Goal: Find contact information: Obtain details needed to contact an individual or organization

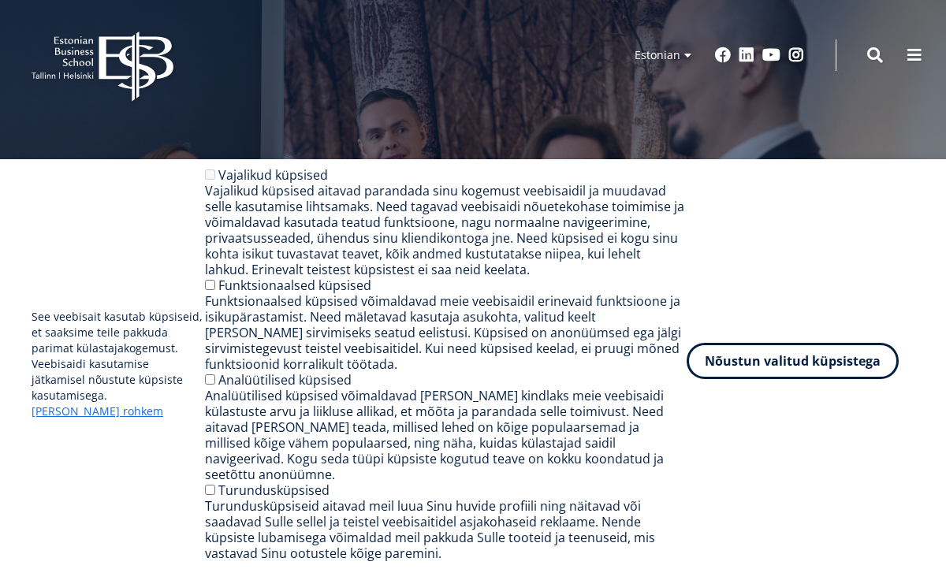
click at [787, 379] on button "Nõustun valitud küpsistega" at bounding box center [793, 361] width 212 height 36
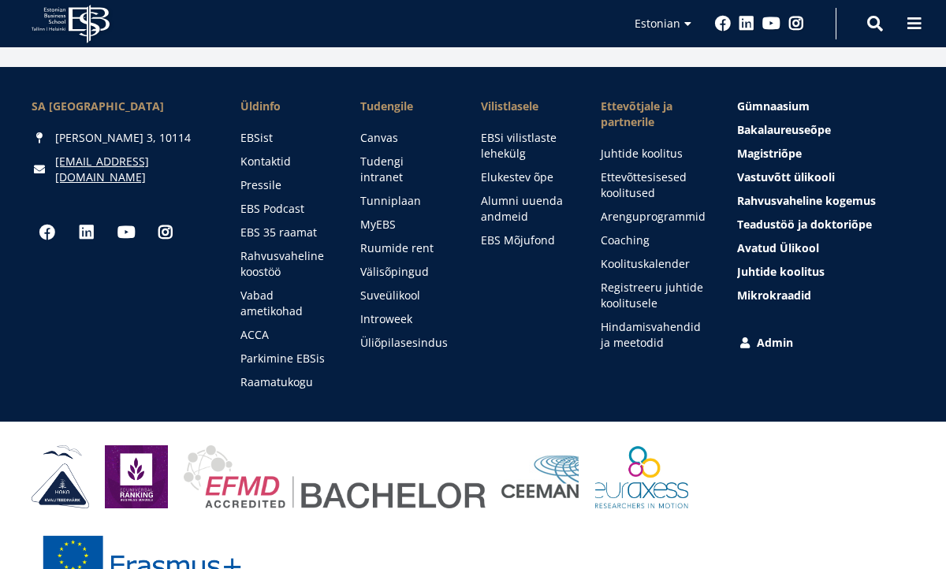
scroll to position [2239, 0]
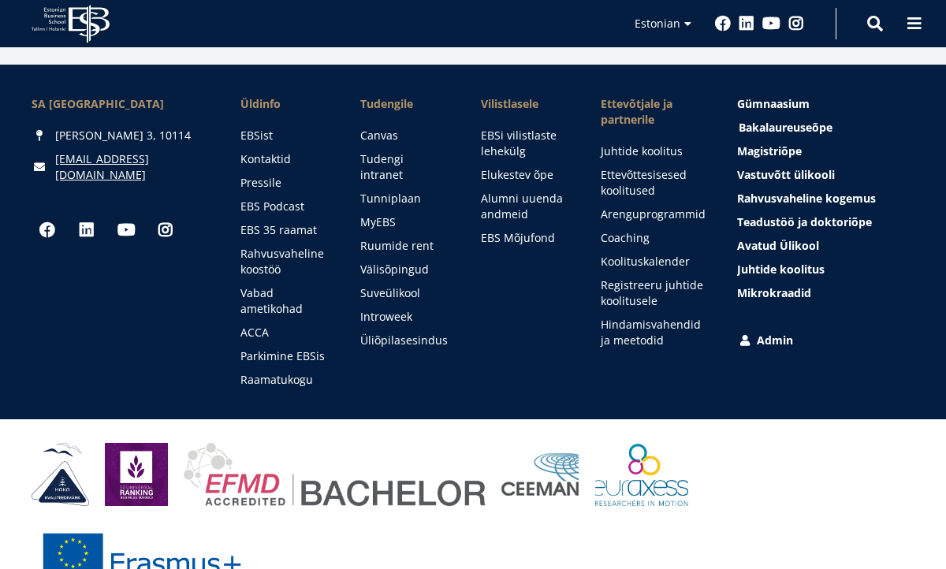
click at [796, 120] on span "Bakalaureuseõpe Tutvu ja registreeru" at bounding box center [786, 127] width 94 height 15
click at [916, 19] on span at bounding box center [914, 22] width 16 height 16
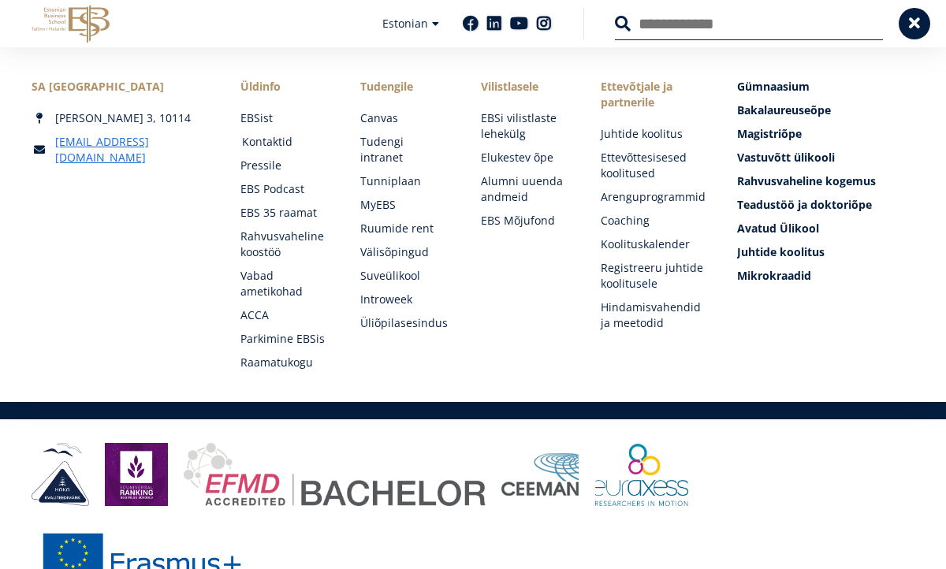
click at [269, 142] on link "Kontaktid" at bounding box center [286, 142] width 88 height 16
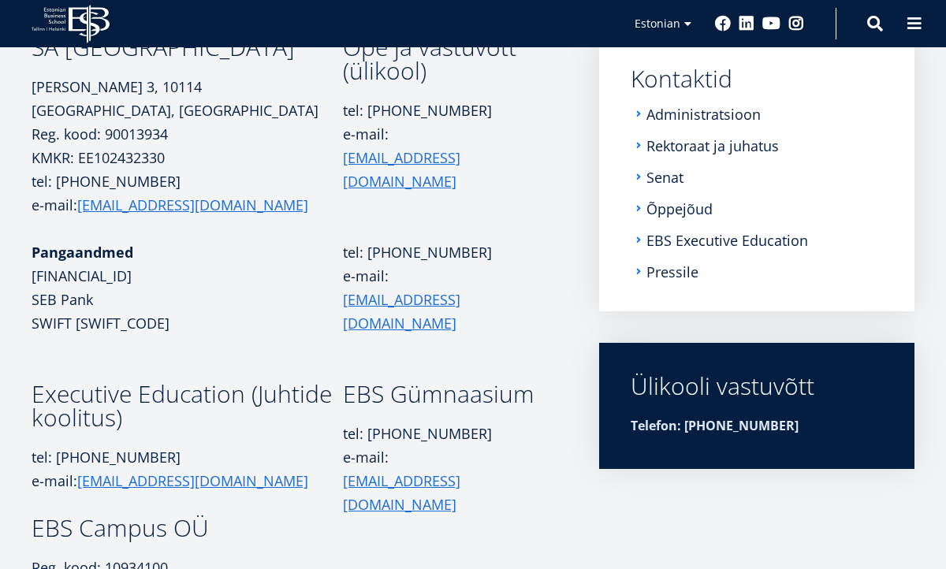
scroll to position [253, 0]
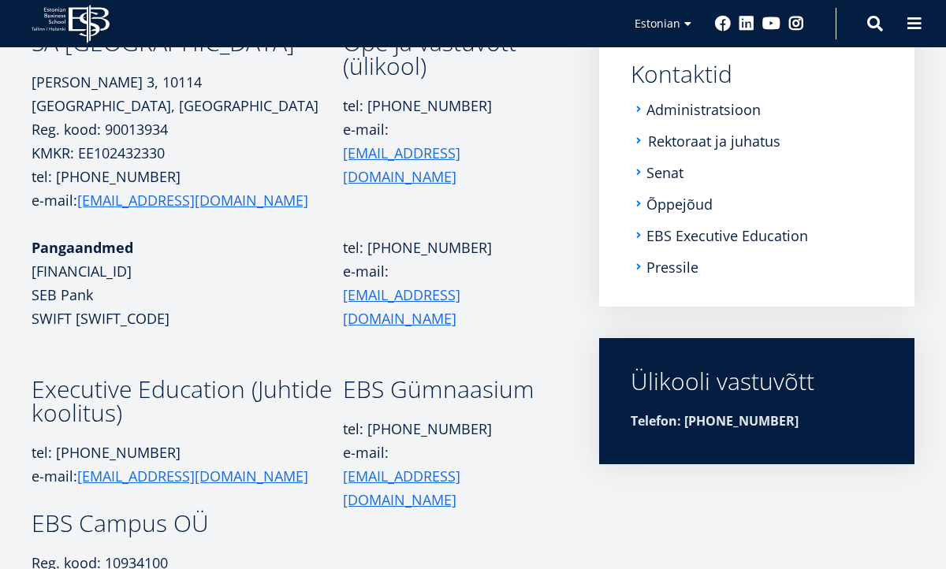
click at [712, 138] on link "Rektoraat ja juhatus" at bounding box center [714, 141] width 132 height 16
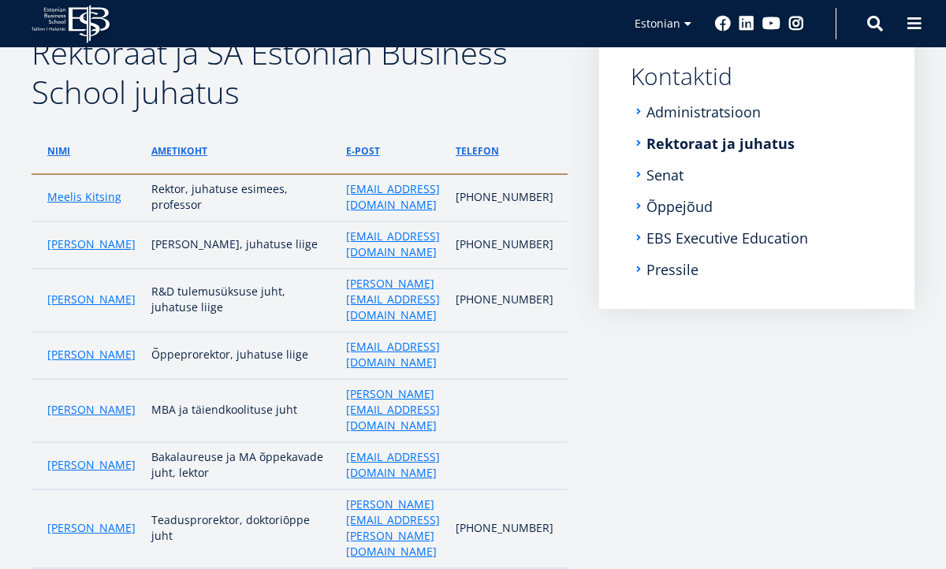
scroll to position [255, 0]
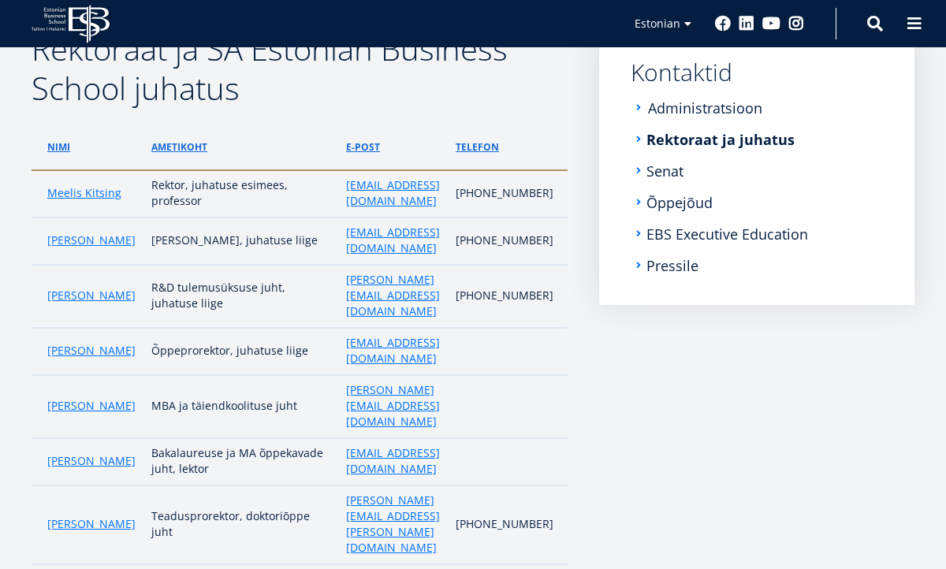
click at [668, 112] on link "Administratsioon" at bounding box center [705, 108] width 114 height 16
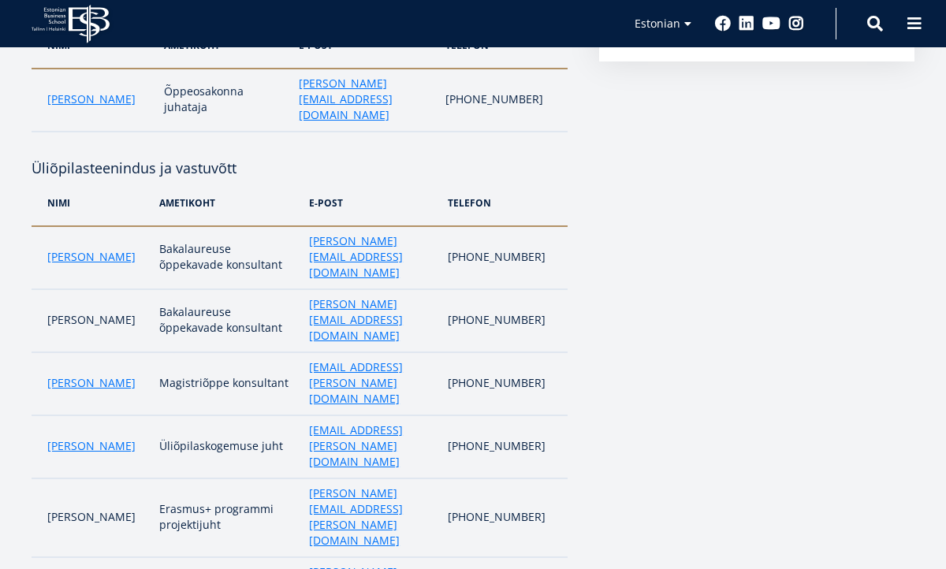
scroll to position [505, 0]
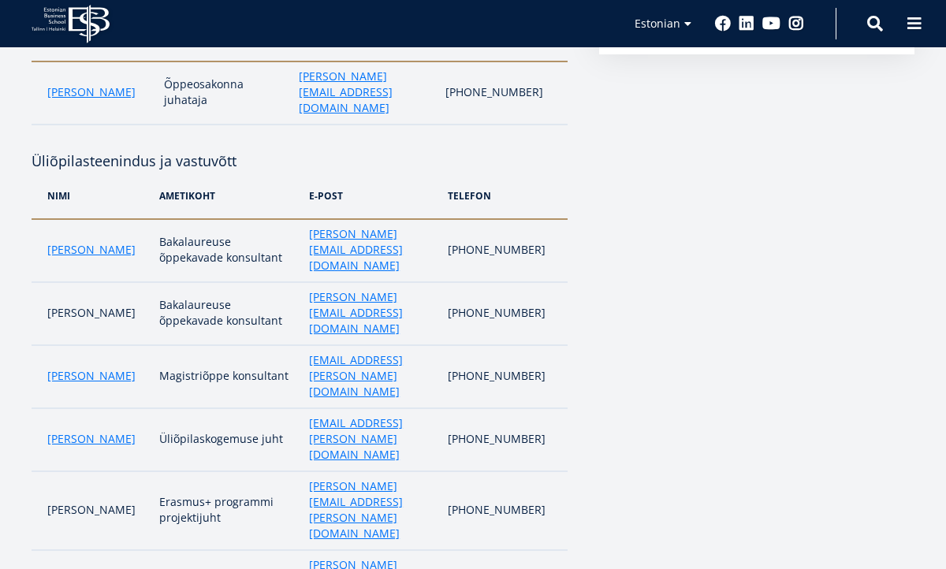
click at [70, 242] on td "Maria Kottsova" at bounding box center [92, 250] width 120 height 63
click at [74, 242] on link "Maria Kottsova" at bounding box center [91, 250] width 88 height 16
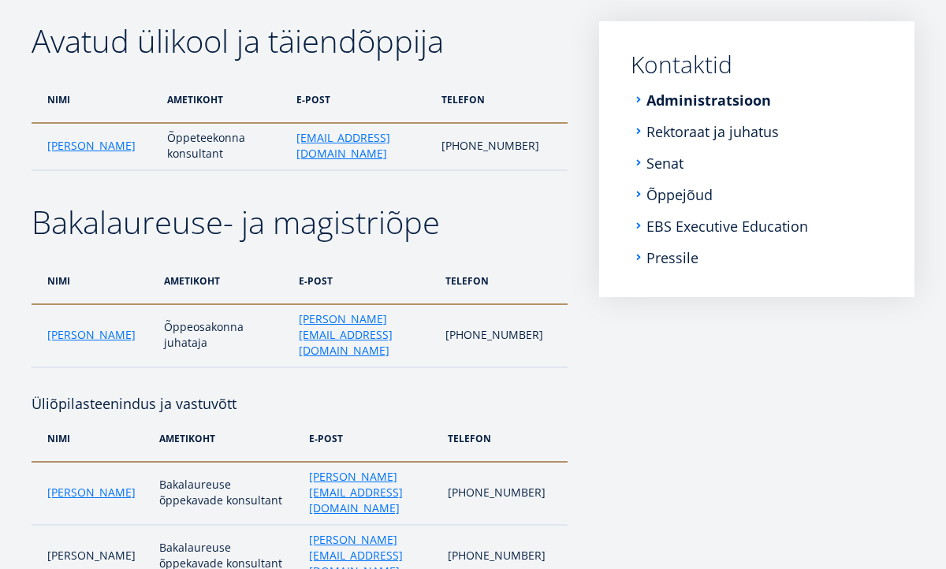
scroll to position [0, 0]
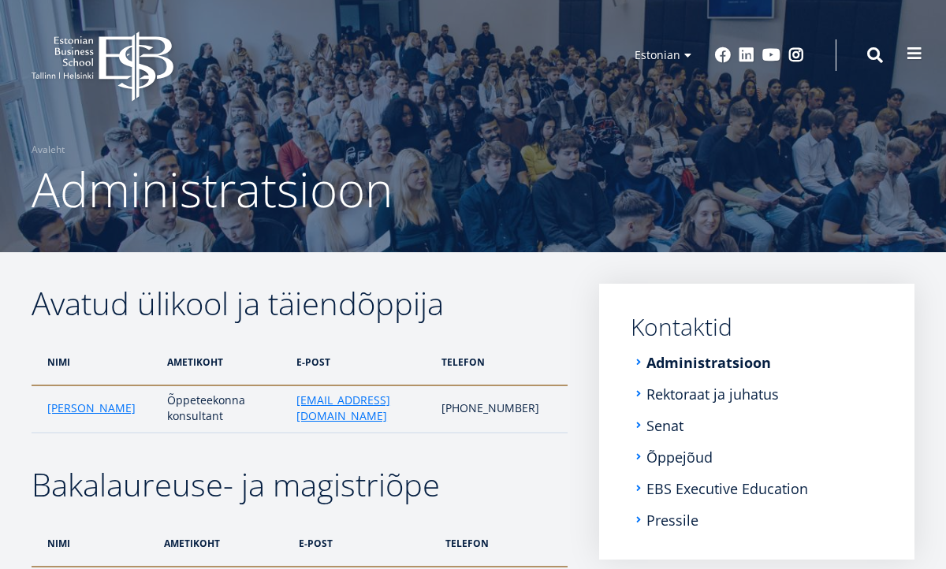
click at [905, 54] on button at bounding box center [915, 54] width 32 height 32
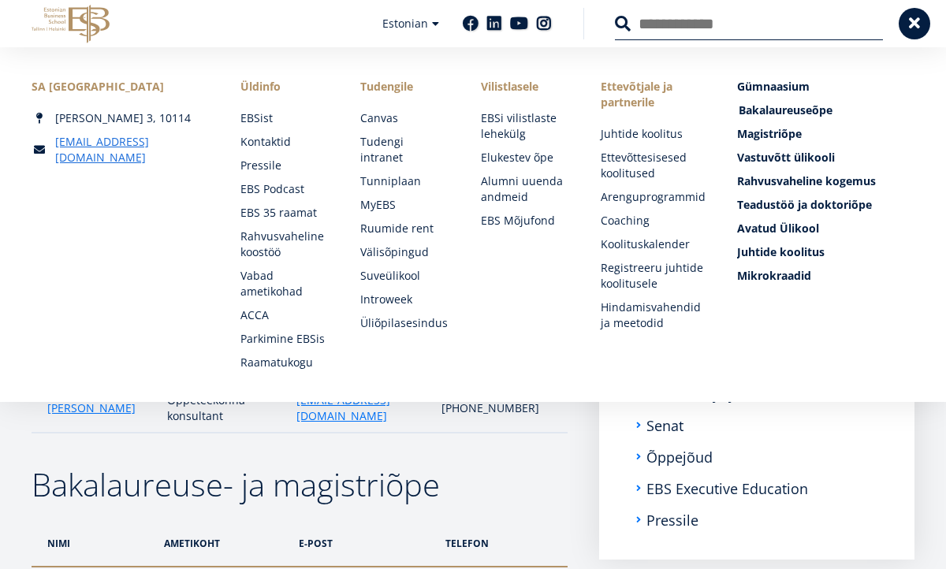
click at [771, 110] on span "Bakalaureuseõpe Tutvu ja registreeru" at bounding box center [786, 109] width 94 height 15
